Goal: Navigation & Orientation: Understand site structure

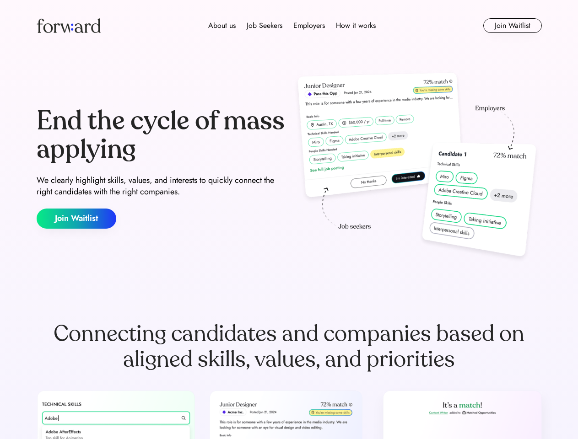
click at [289, 220] on div "End the cycle of mass applying We clearly highlight skills, values, and interes…" at bounding box center [289, 168] width 505 height 197
click at [289, 26] on div "About us Job Seekers Employers How it works" at bounding box center [292, 25] width 361 height 11
click at [69, 26] on img at bounding box center [69, 25] width 64 height 15
click at [292, 26] on div "About us Job Seekers Employers How it works" at bounding box center [292, 25] width 361 height 11
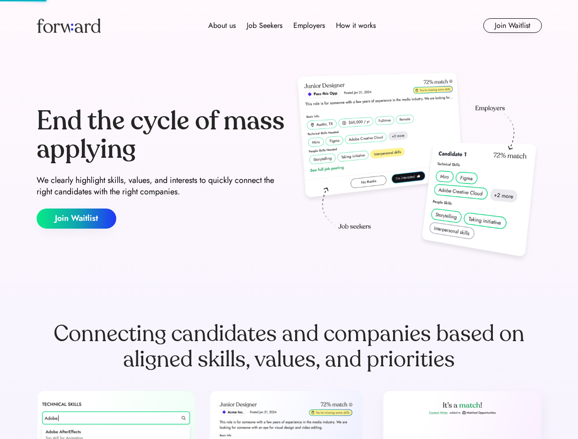
click at [222, 26] on div "About us" at bounding box center [221, 25] width 27 height 11
click at [264, 26] on div "Job Seekers" at bounding box center [265, 25] width 36 height 11
click at [309, 26] on div "Employers" at bounding box center [309, 25] width 32 height 11
click at [355, 26] on div "How it works" at bounding box center [356, 25] width 40 height 11
click at [512, 26] on button "Join Waitlist" at bounding box center [512, 25] width 59 height 15
